Goal: Navigation & Orientation: Find specific page/section

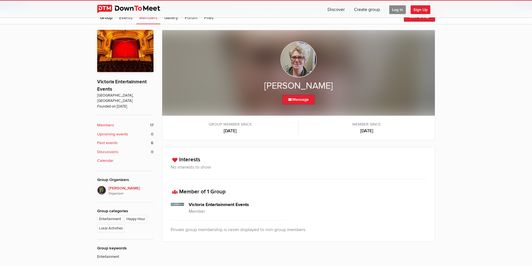
scroll to position [141, 0]
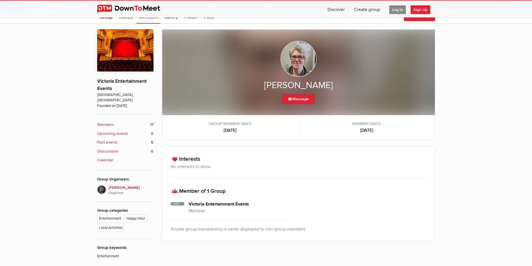
click at [108, 122] on b "Members" at bounding box center [105, 125] width 17 height 6
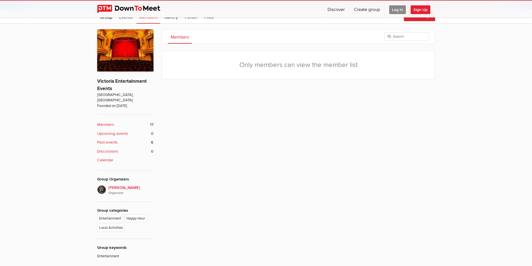
scroll to position [150, 0]
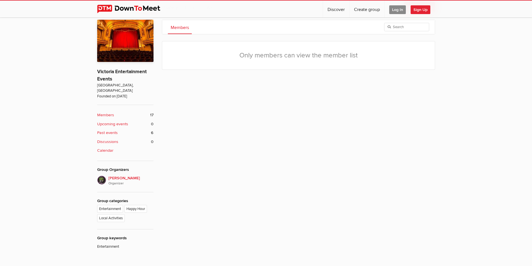
click at [101, 130] on b "Past events" at bounding box center [107, 133] width 21 height 6
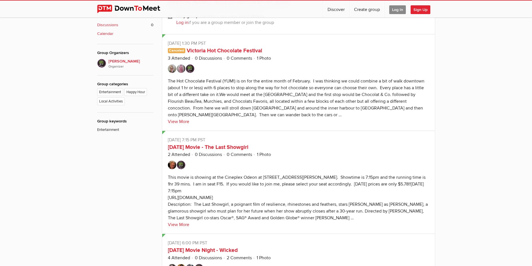
scroll to position [274, 0]
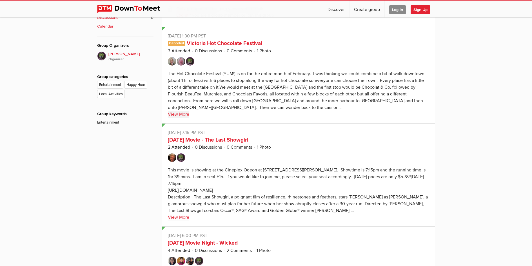
click at [185, 116] on link "View More" at bounding box center [178, 114] width 21 height 7
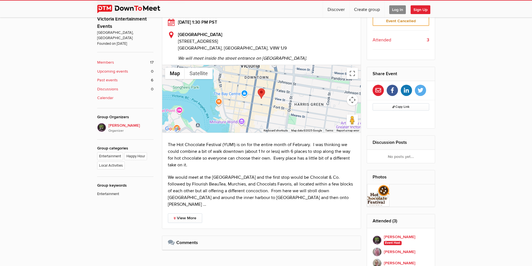
scroll to position [190, 0]
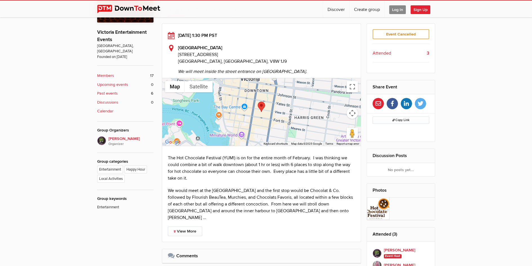
scroll to position [505, 0]
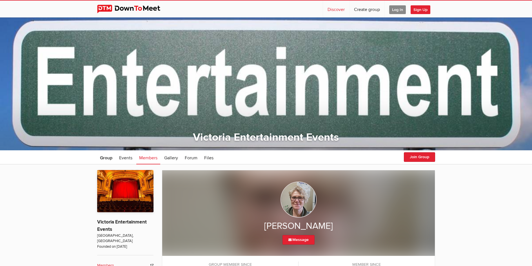
click at [337, 10] on link "Discover" at bounding box center [336, 9] width 26 height 17
select select "null"
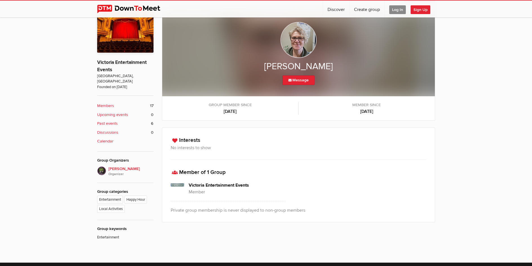
scroll to position [141, 0]
